Goal: Task Accomplishment & Management: Manage account settings

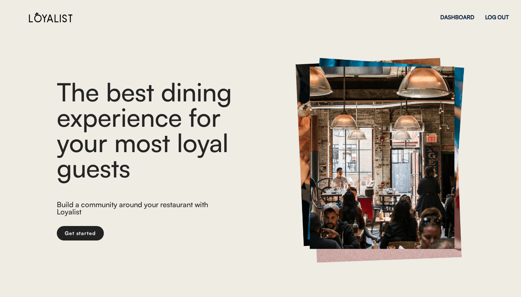
click at [494, 21] on div "DASHBOARD LOG OUT" at bounding box center [474, 16] width 68 height 25
click at [494, 19] on div "LOG OUT" at bounding box center [497, 16] width 24 height 5
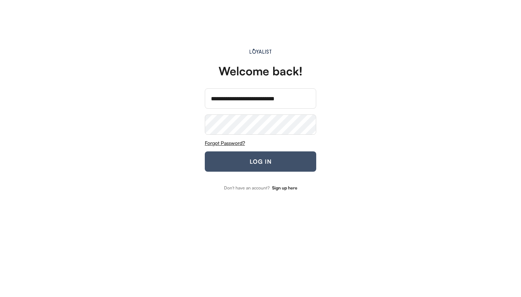
click at [261, 158] on button "LOG IN" at bounding box center [260, 161] width 111 height 20
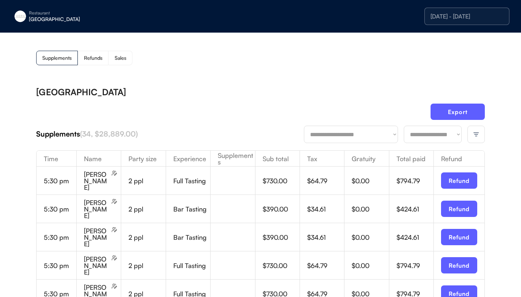
click at [480, 132] on div at bounding box center [475, 134] width 17 height 17
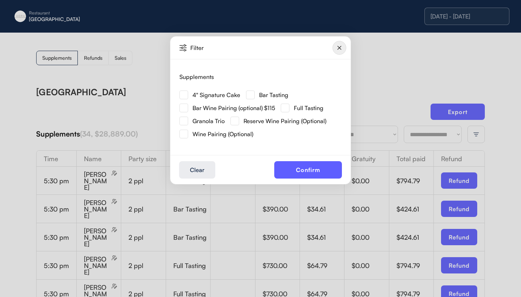
click at [187, 96] on img at bounding box center [183, 94] width 9 height 9
click at [296, 170] on button "Confirm" at bounding box center [308, 169] width 68 height 17
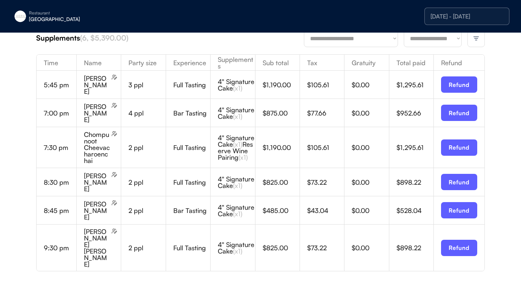
scroll to position [97, 0]
